Goal: Task Accomplishment & Management: Use online tool/utility

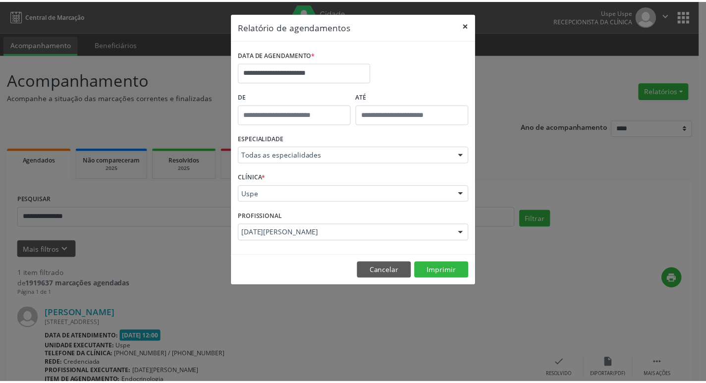
scroll to position [74, 0]
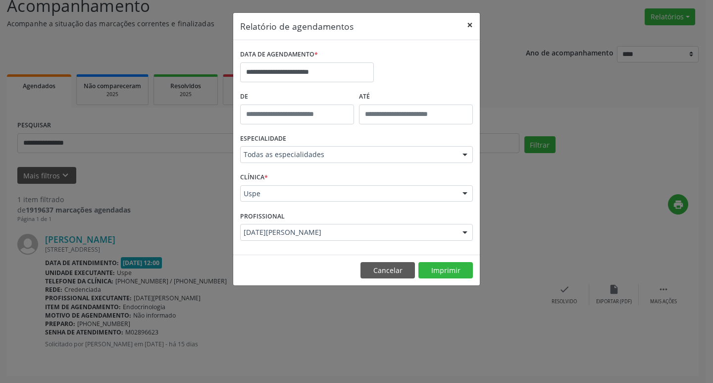
click at [471, 24] on button "×" at bounding box center [470, 25] width 20 height 24
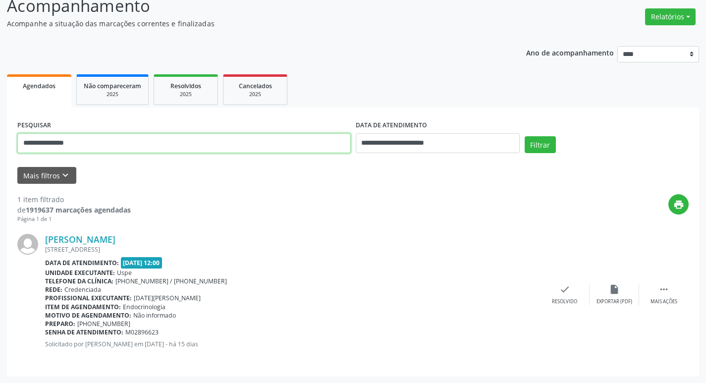
drag, startPoint x: 104, startPoint y: 148, endPoint x: 0, endPoint y: 158, distance: 104.1
click at [0, 158] on div "**********" at bounding box center [353, 182] width 706 height 402
paste input "**********"
type input "**********"
click at [540, 145] on button "Filtrar" at bounding box center [540, 144] width 31 height 17
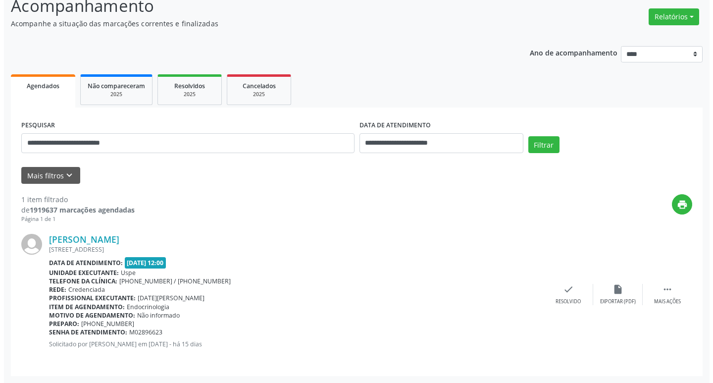
scroll to position [0, 0]
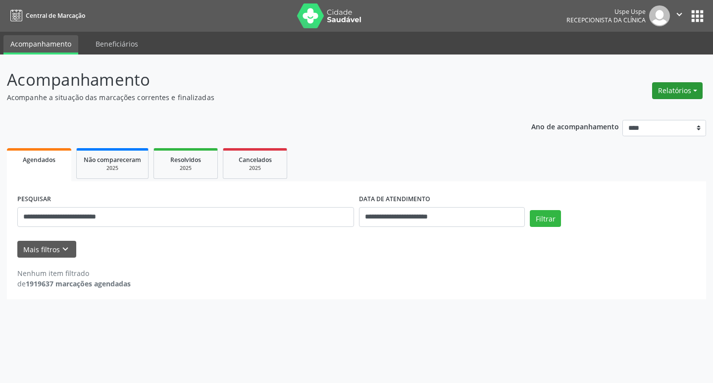
drag, startPoint x: 680, startPoint y: 91, endPoint x: 668, endPoint y: 116, distance: 27.9
click at [680, 91] on button "Relatórios" at bounding box center [677, 90] width 51 height 17
click at [625, 112] on link "Agendamentos" at bounding box center [650, 112] width 107 height 14
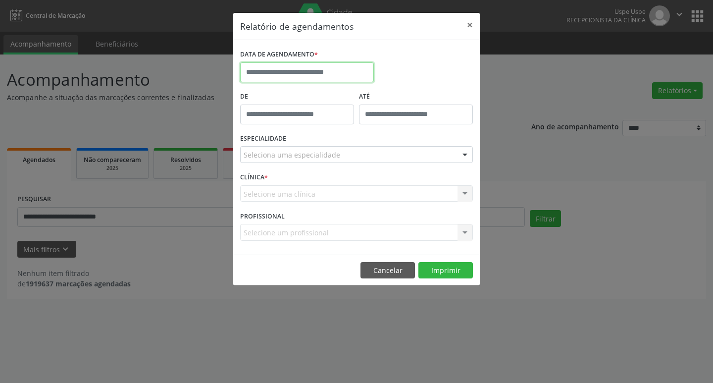
click at [279, 65] on input "text" at bounding box center [307, 72] width 134 height 20
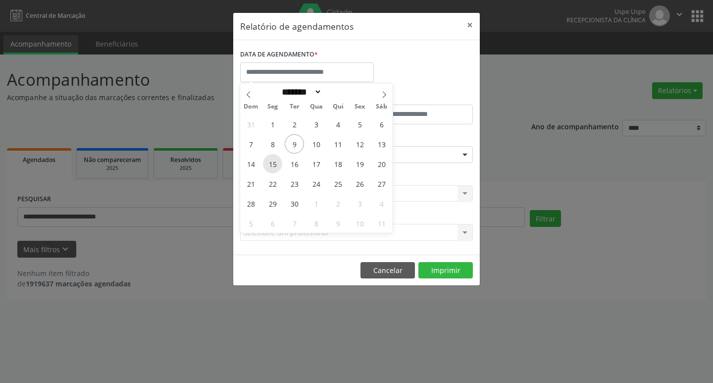
click at [275, 167] on span "15" at bounding box center [272, 163] width 19 height 19
type input "**********"
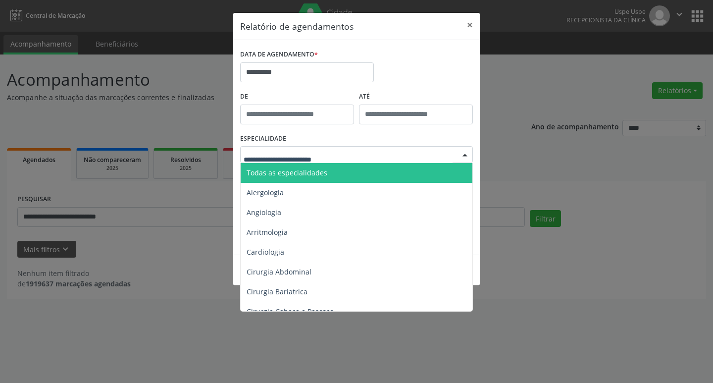
drag, startPoint x: 307, startPoint y: 178, endPoint x: 314, endPoint y: 167, distance: 13.3
click at [309, 174] on span "Todas as especialidades" at bounding box center [357, 173] width 233 height 20
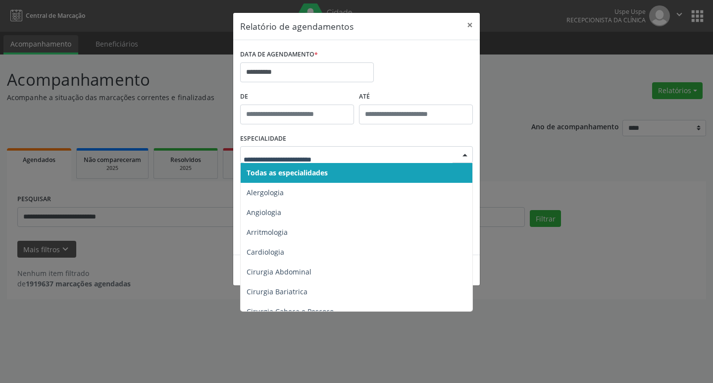
drag, startPoint x: 314, startPoint y: 160, endPoint x: 317, endPoint y: 174, distance: 14.7
click at [314, 171] on span "Todas as especialidades" at bounding box center [287, 172] width 81 height 9
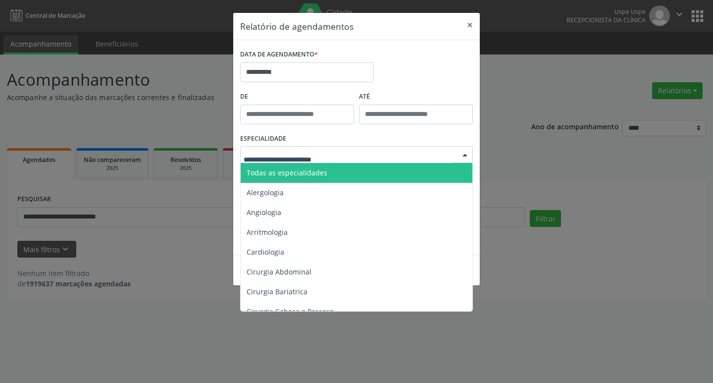
click at [315, 170] on span "Todas as especialidades" at bounding box center [287, 172] width 81 height 9
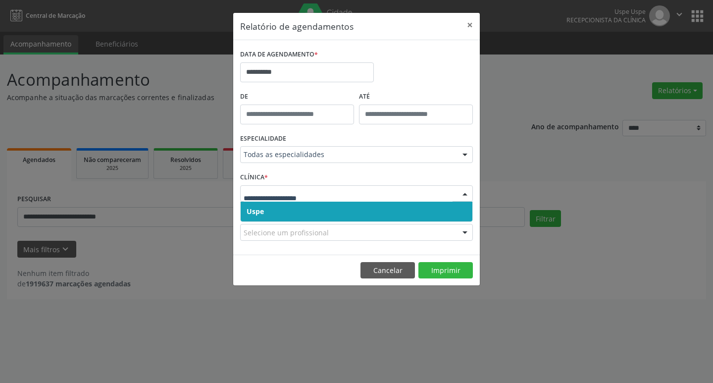
click at [294, 206] on span "Uspe" at bounding box center [357, 212] width 232 height 20
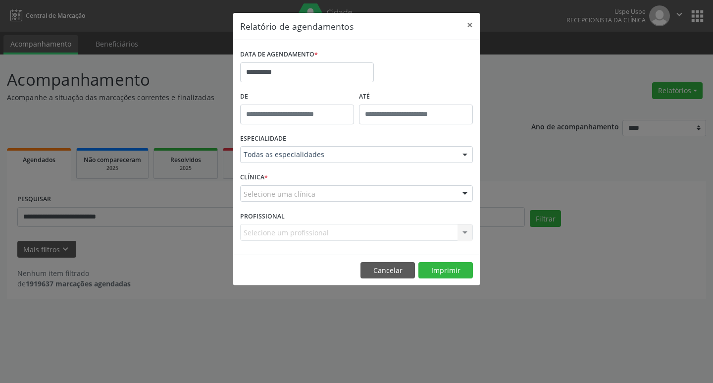
drag, startPoint x: 296, startPoint y: 191, endPoint x: 296, endPoint y: 199, distance: 7.9
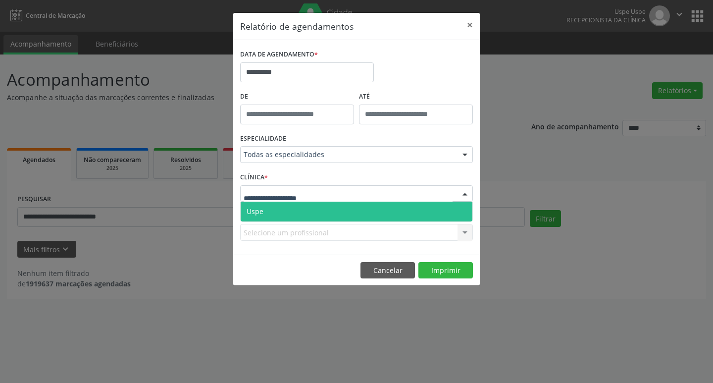
click at [296, 199] on input "text" at bounding box center [348, 199] width 209 height 20
click at [296, 208] on span "Uspe" at bounding box center [357, 212] width 232 height 20
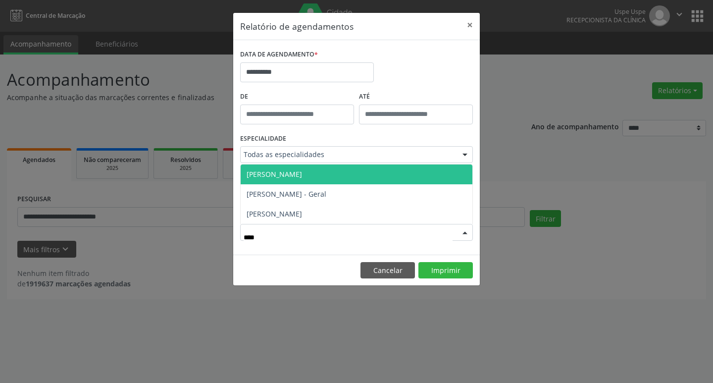
type input "*****"
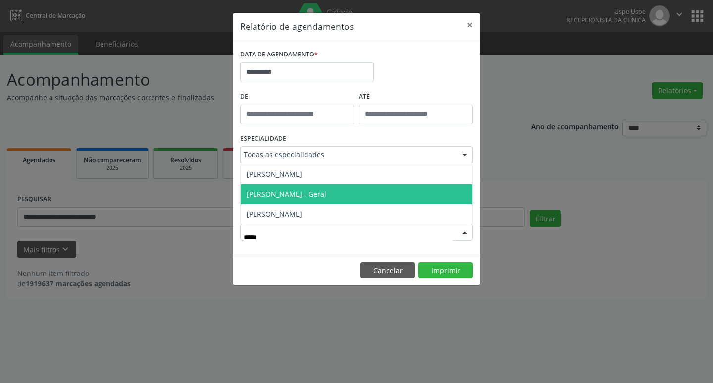
click at [319, 193] on span "[PERSON_NAME] - Geral" at bounding box center [357, 194] width 232 height 20
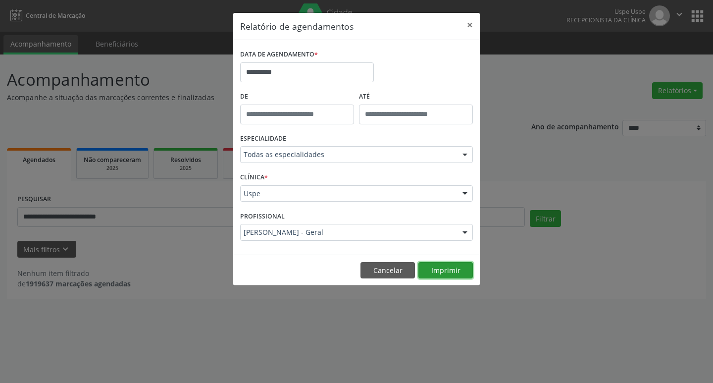
click at [453, 272] on button "Imprimir" at bounding box center [446, 270] width 54 height 17
